Goal: Check status: Check status

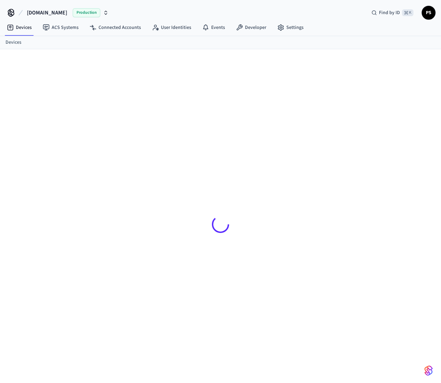
scroll to position [9, 0]
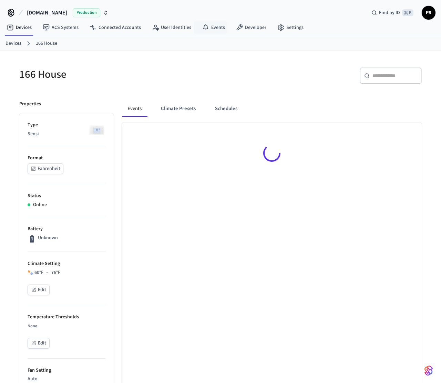
scroll to position [9, 0]
